Goal: Find contact information: Find contact information

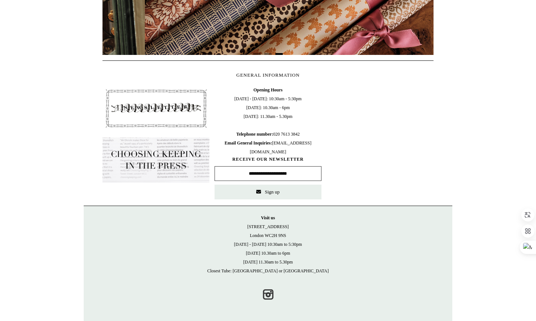
scroll to position [0, 662]
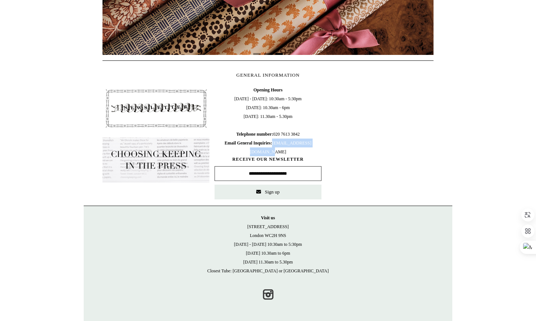
drag, startPoint x: 241, startPoint y: 150, endPoint x: 296, endPoint y: 150, distance: 54.6
click at [296, 150] on span "Opening Hours [DATE] - [DATE]: 10:30am - 5:30pm [DATE]: 10.30am - 6pm [DATE]: 1…" at bounding box center [268, 121] width 107 height 71
copy span "[EMAIL_ADDRESS][DOMAIN_NAME]"
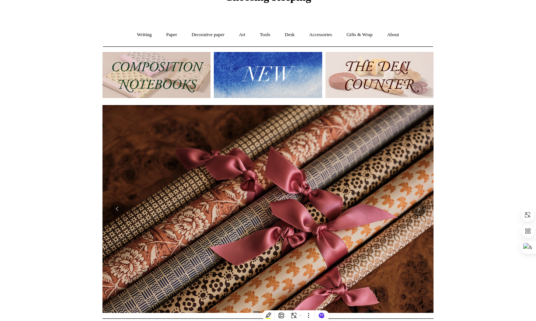
scroll to position [0, 0]
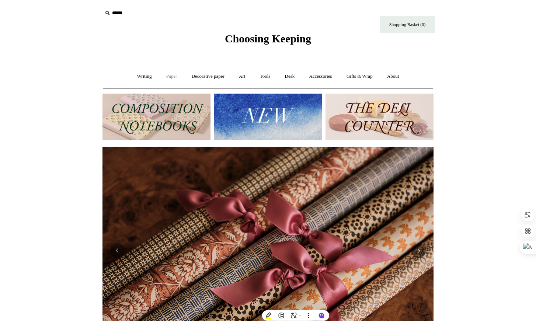
click at [168, 78] on link "Paper +" at bounding box center [172, 77] width 24 height 20
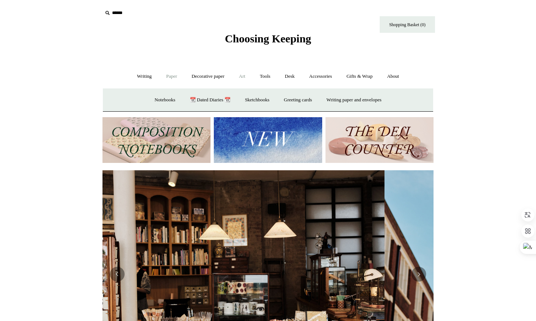
scroll to position [0, 3]
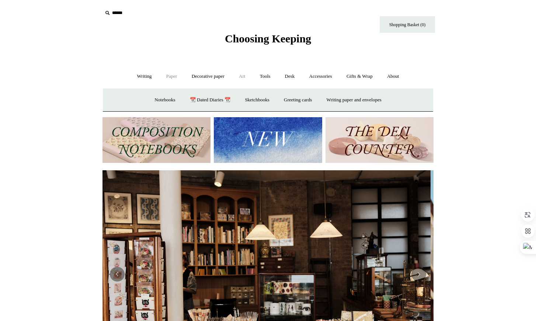
click at [243, 77] on link "Art +" at bounding box center [242, 77] width 20 height 20
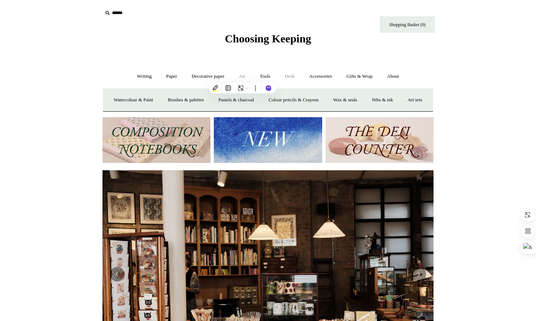
click at [288, 76] on link "Desk +" at bounding box center [289, 77] width 23 height 20
click at [322, 76] on link "Accessories +" at bounding box center [321, 77] width 36 height 20
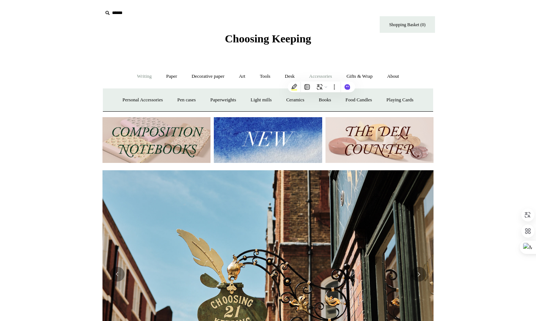
click at [141, 78] on link "Writing +" at bounding box center [145, 77] width 28 height 20
click at [123, 101] on link "Pens by brand +" at bounding box center [137, 100] width 41 height 20
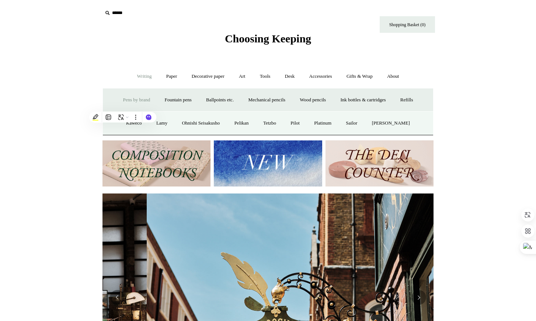
scroll to position [0, 331]
